Goal: Transaction & Acquisition: Obtain resource

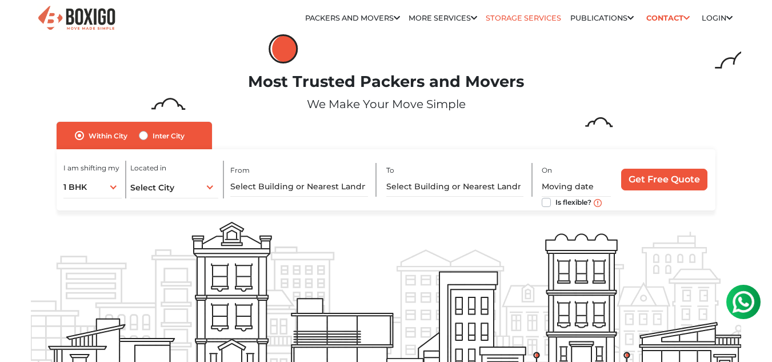
click at [501, 14] on link "Storage Services" at bounding box center [523, 18] width 75 height 9
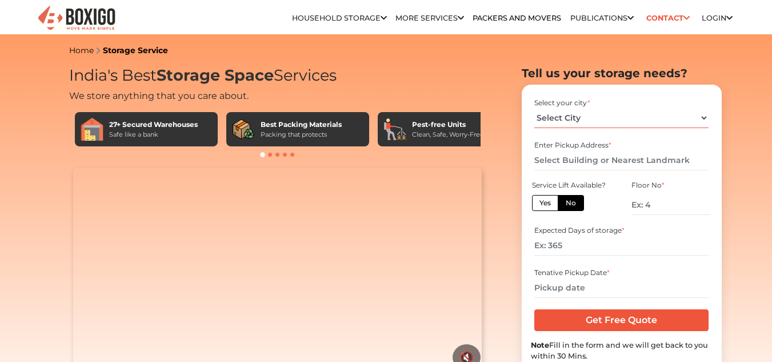
click at [580, 110] on select "Select City Bangalore Bengaluru Bhopal Bhubaneswar Chennai Coimbatore Cuttack D…" at bounding box center [621, 118] width 174 height 20
select select "[GEOGRAPHIC_DATA]"
click at [534, 108] on select "Select City Bangalore Bengaluru Bhopal Bhubaneswar Chennai Coimbatore Cuttack D…" at bounding box center [621, 118] width 174 height 20
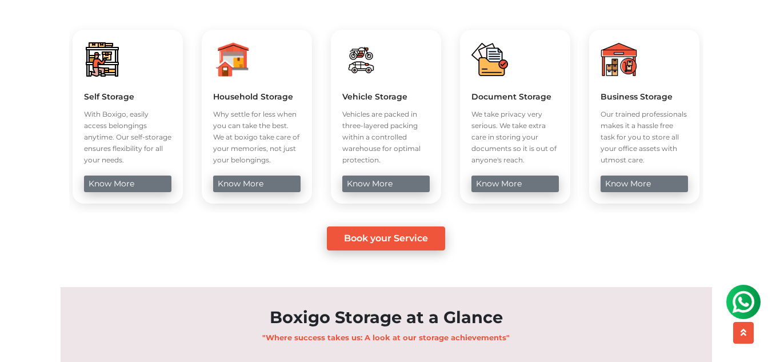
scroll to position [430, 0]
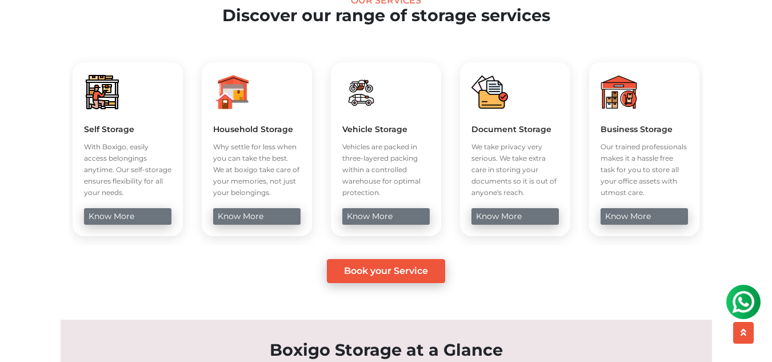
click at [139, 225] on div "Self Storage With Boxigo, easily access belongings anytime. Our self-storage en…" at bounding box center [128, 149] width 110 height 174
click at [133, 225] on link "know more" at bounding box center [127, 216] width 87 height 17
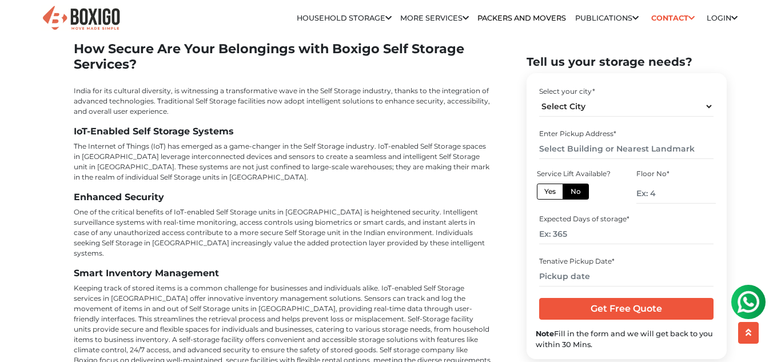
scroll to position [4233, 0]
